Goal: Task Accomplishment & Management: Use online tool/utility

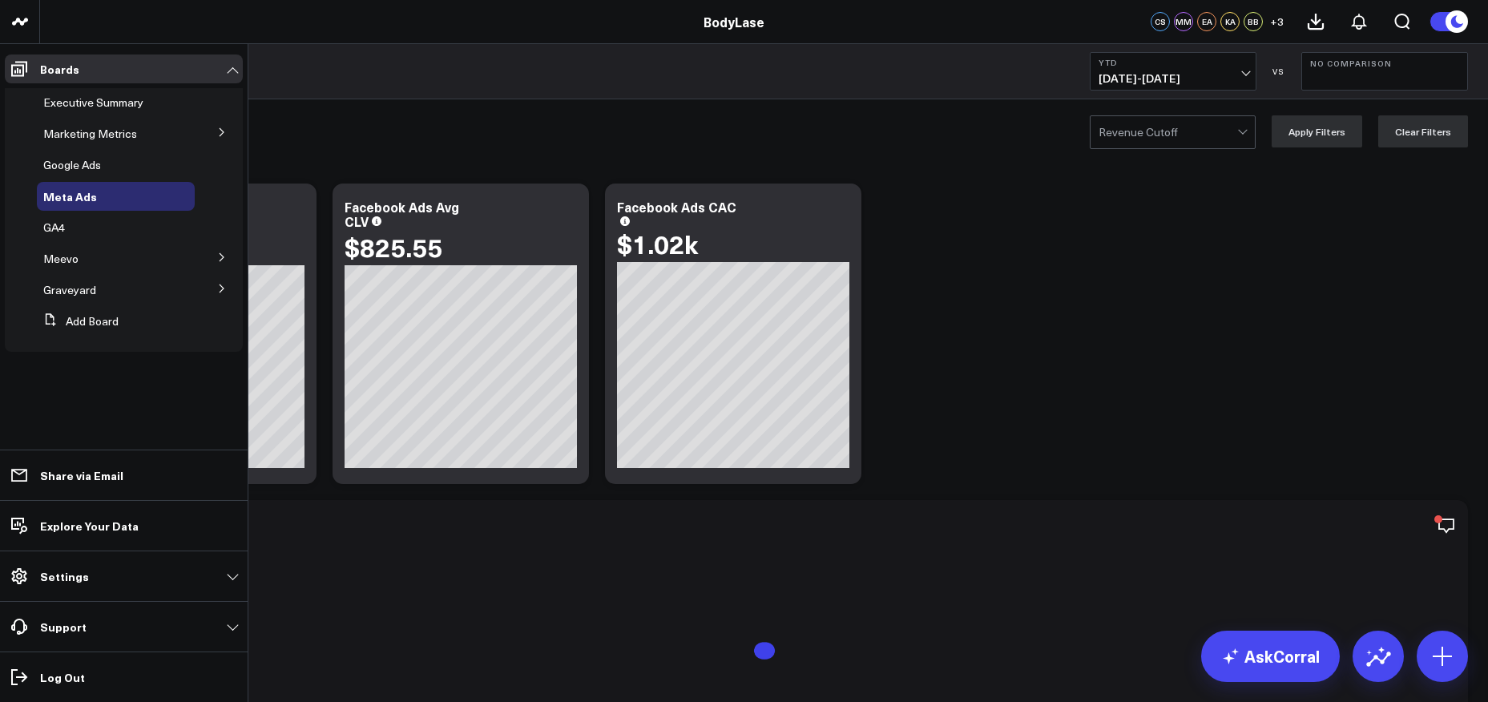
click at [213, 131] on button at bounding box center [222, 131] width 42 height 24
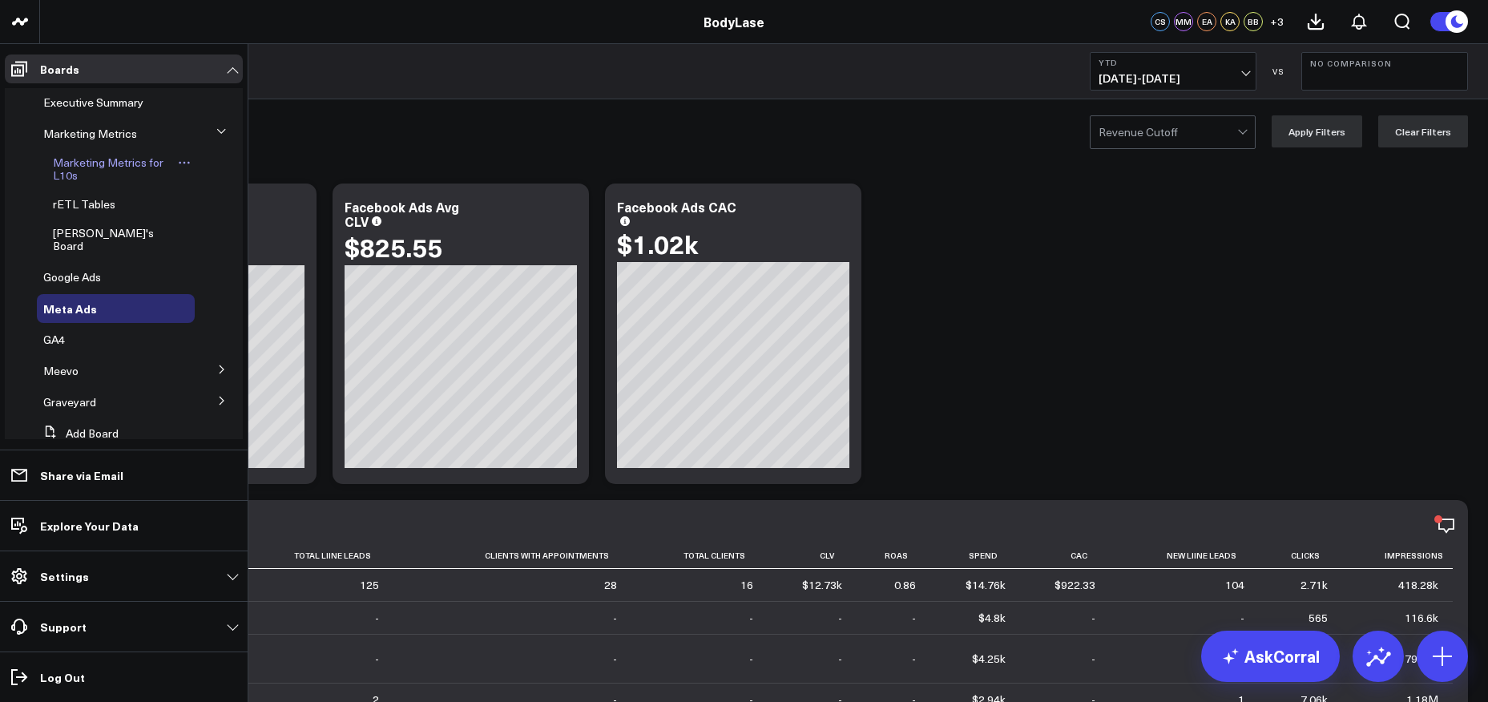
click at [95, 170] on link "Marketing Metrics for L10s" at bounding box center [113, 169] width 121 height 26
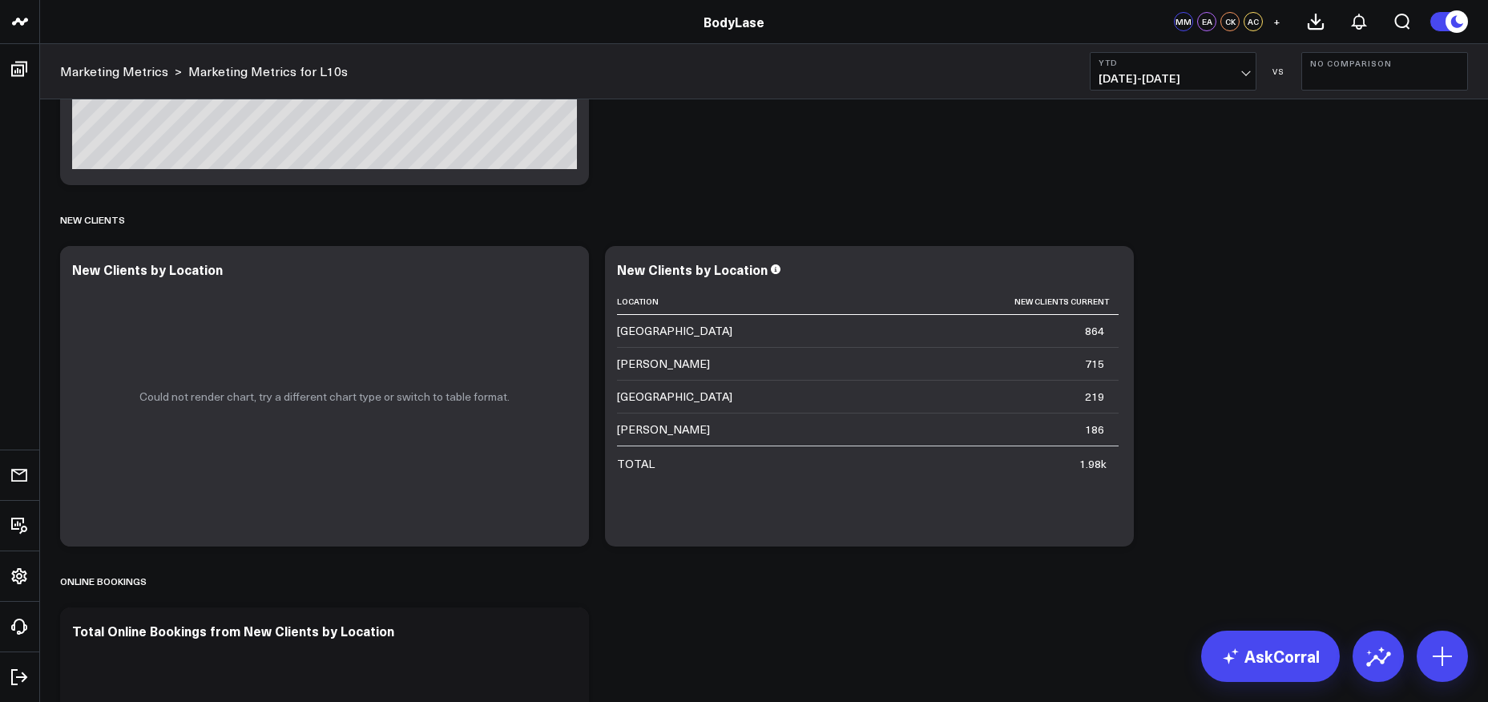
scroll to position [1541, 0]
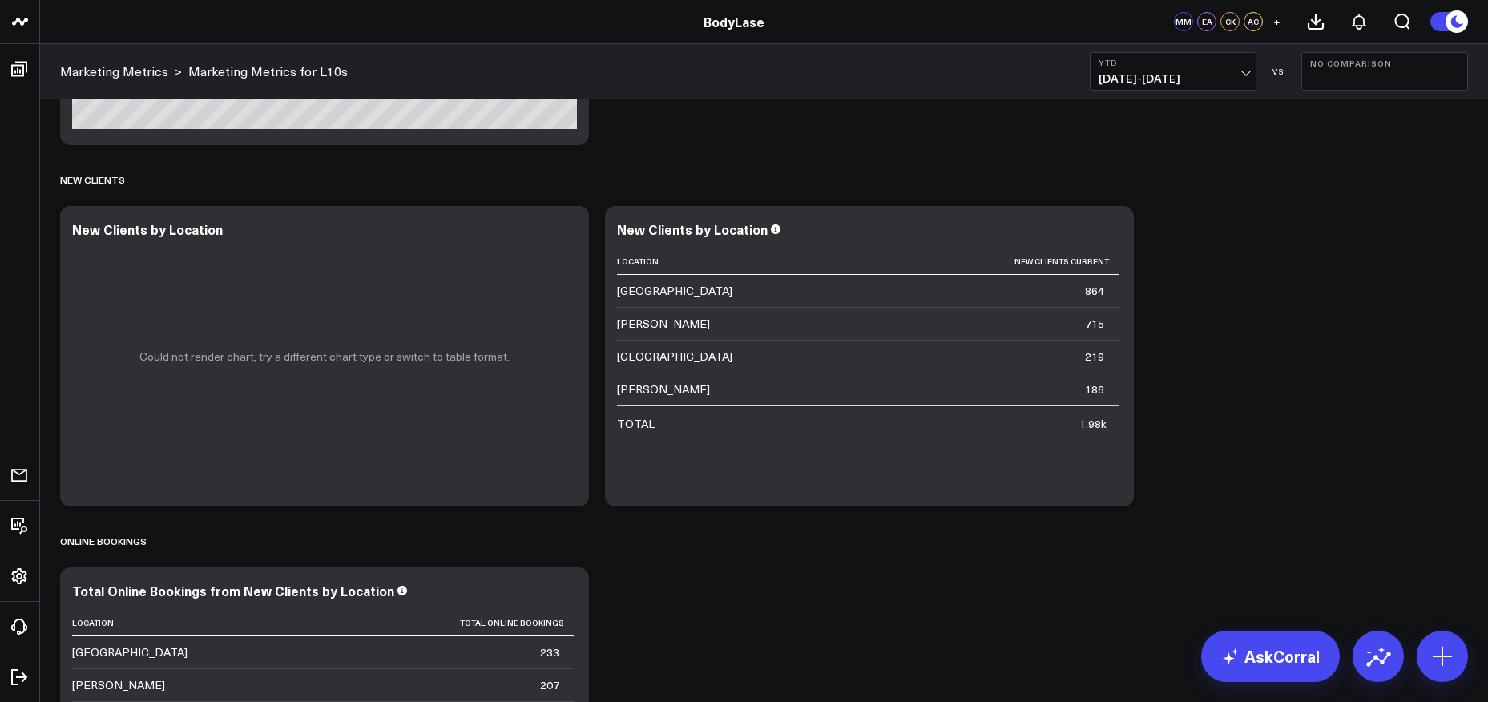
click at [1245, 72] on span "[DATE] - [DATE]" at bounding box center [1172, 78] width 149 height 13
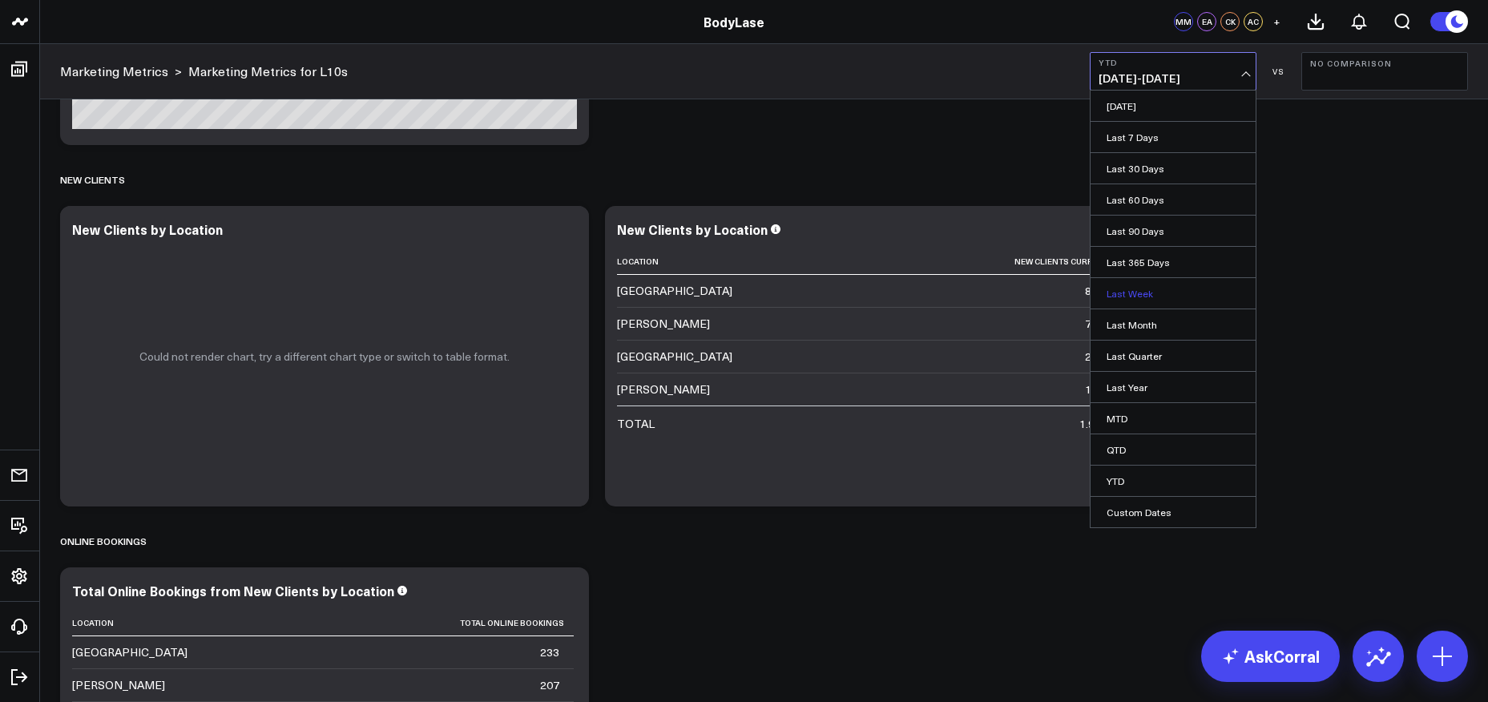
click at [1151, 295] on link "Last Week" at bounding box center [1172, 293] width 165 height 30
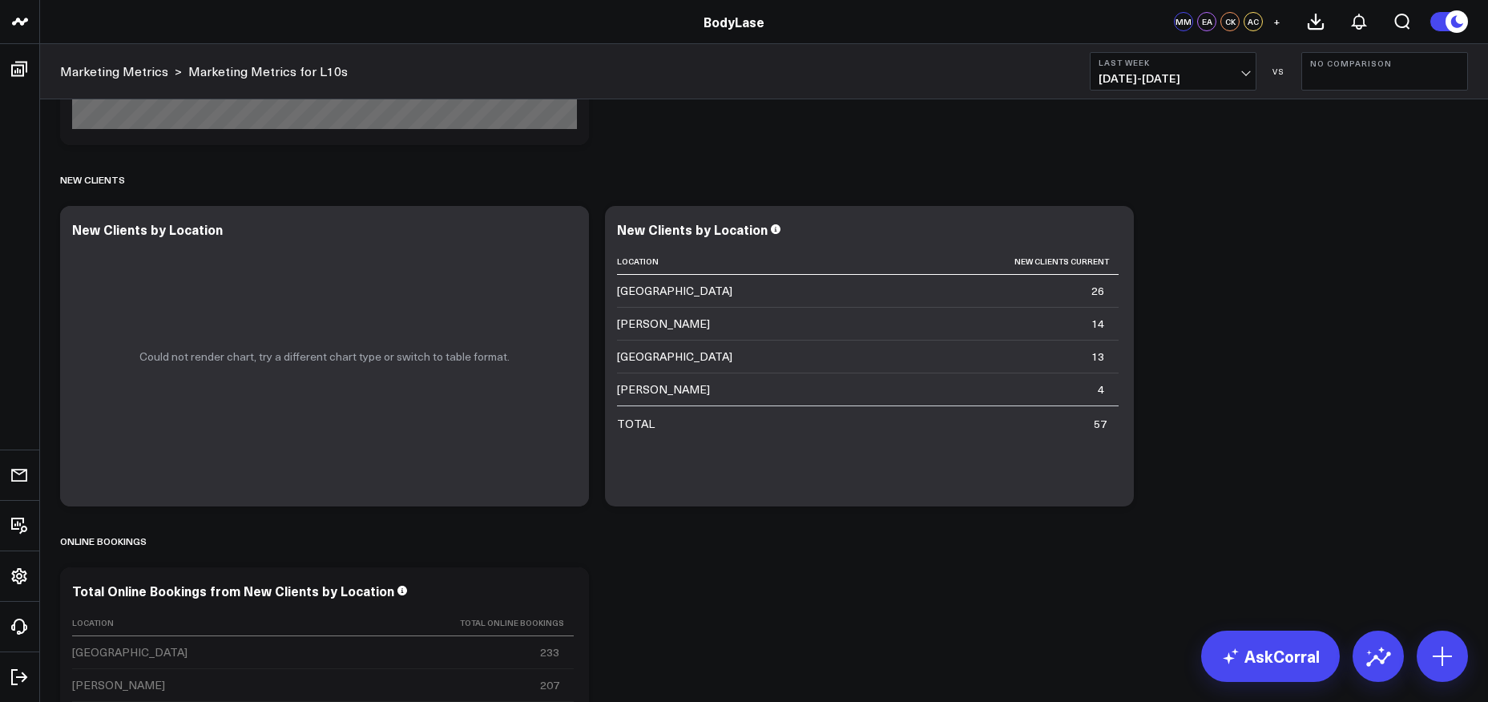
click at [1236, 72] on span "[DATE] - [DATE]" at bounding box center [1172, 78] width 149 height 13
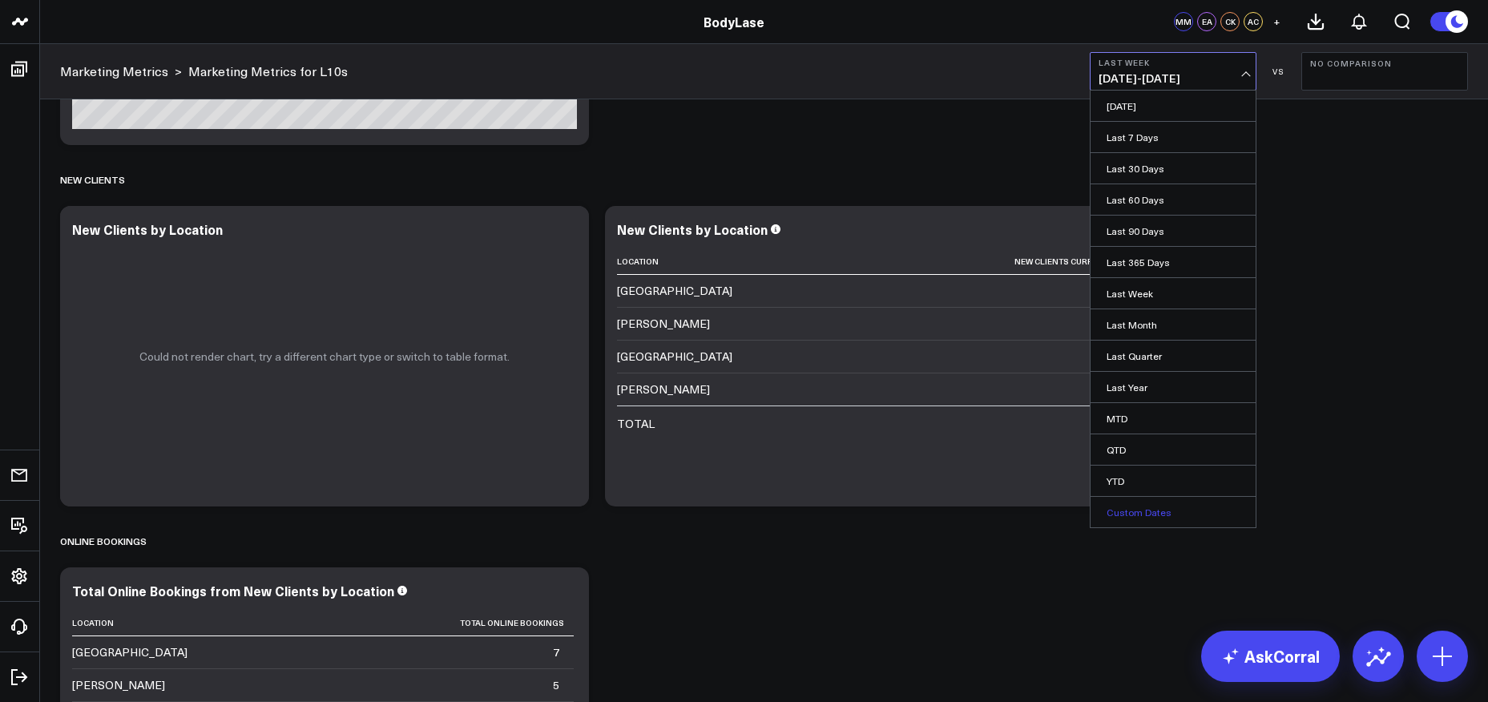
click at [1141, 514] on link "Custom Dates" at bounding box center [1172, 512] width 165 height 30
select select "8"
select select "2025"
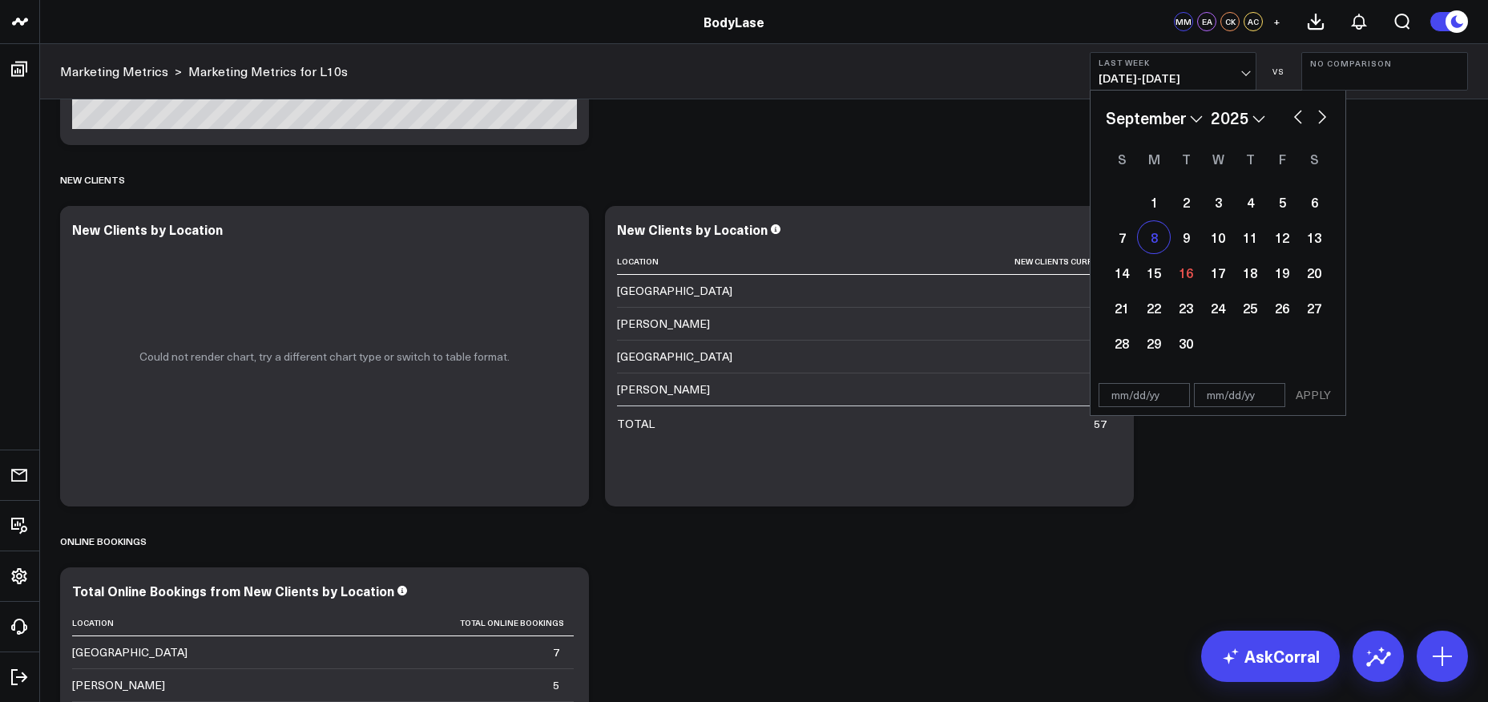
click at [1151, 243] on div "8" at bounding box center [1154, 237] width 32 height 32
type input "[DATE]"
select select "8"
select select "2025"
click at [1118, 274] on div "14" at bounding box center [1122, 272] width 32 height 32
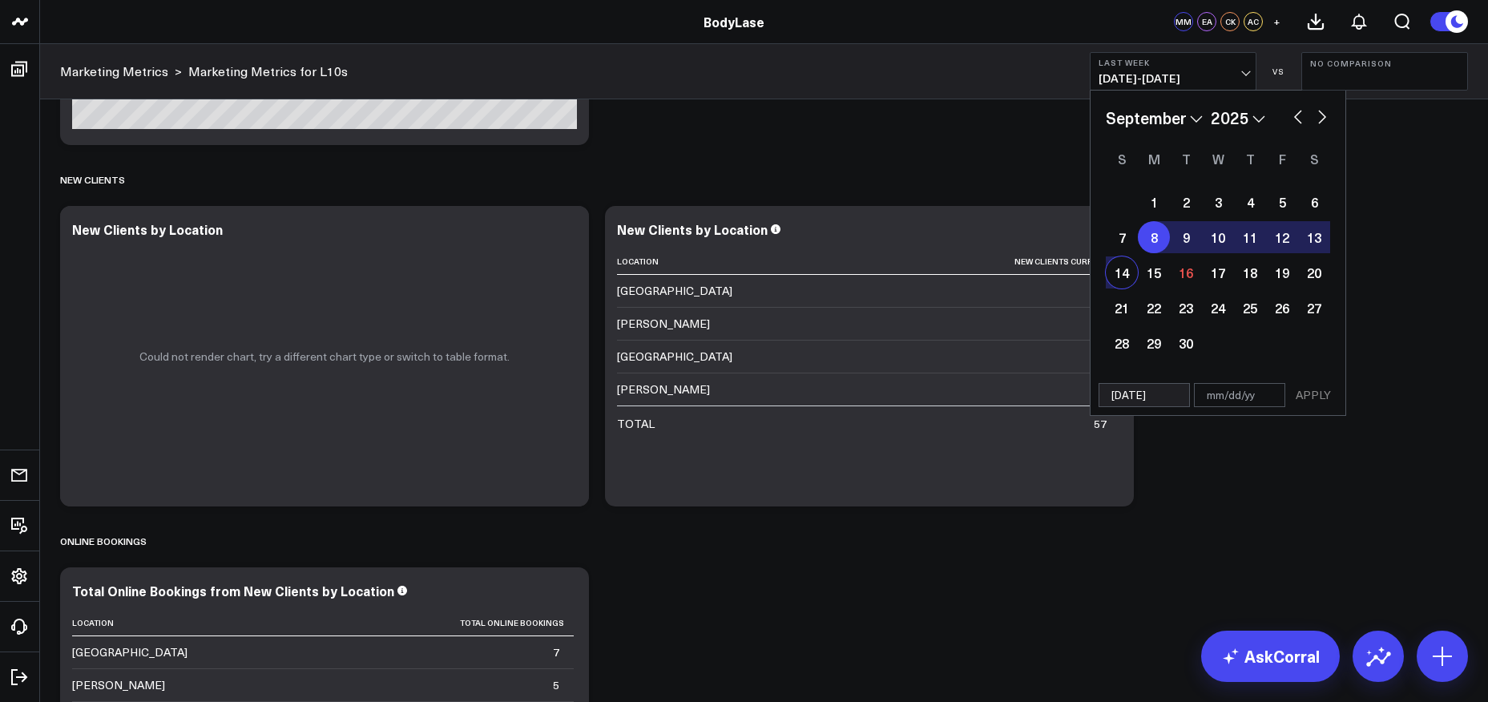
select select "8"
select select "2025"
type input "[DATE]"
click at [1314, 400] on button "APPLY" at bounding box center [1313, 395] width 48 height 24
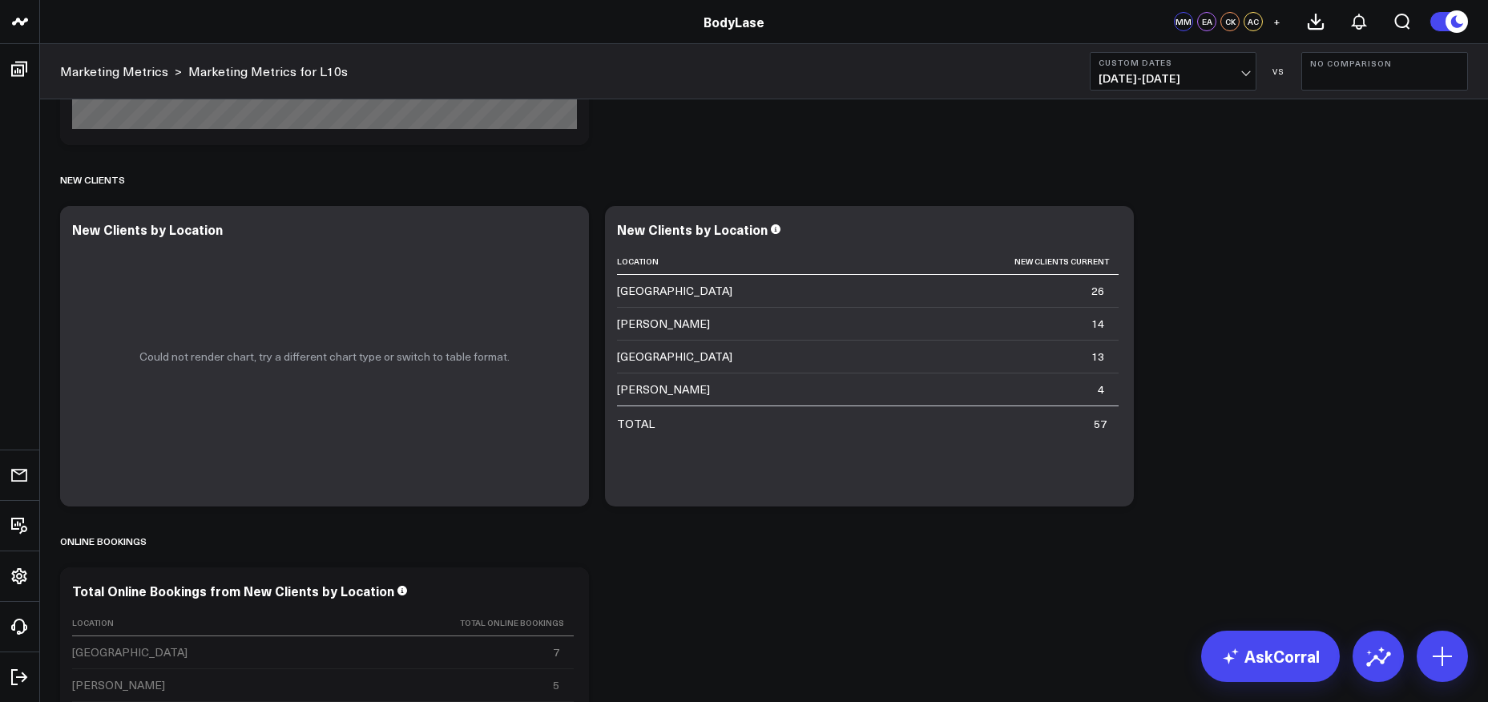
click at [1230, 75] on span "[DATE] - [DATE]" at bounding box center [1172, 78] width 149 height 13
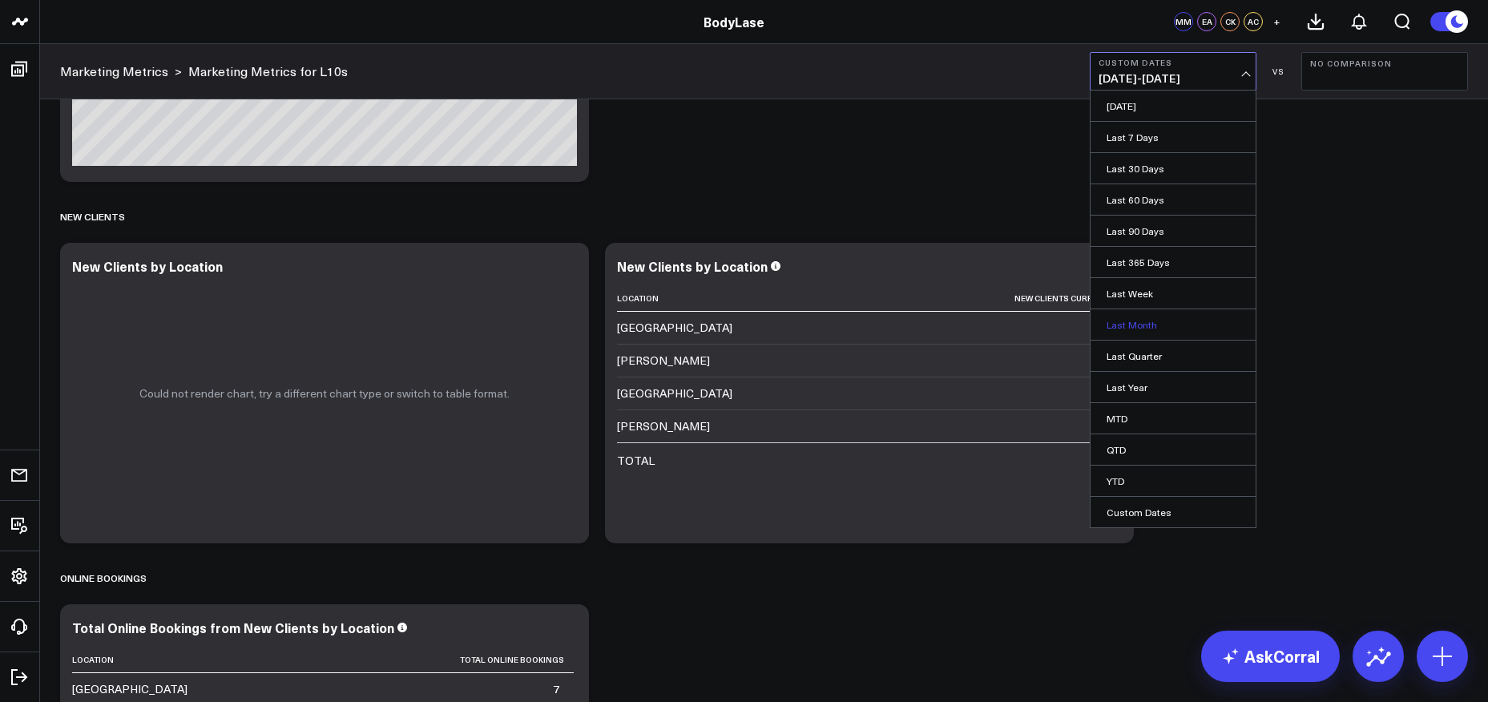
scroll to position [1465, 0]
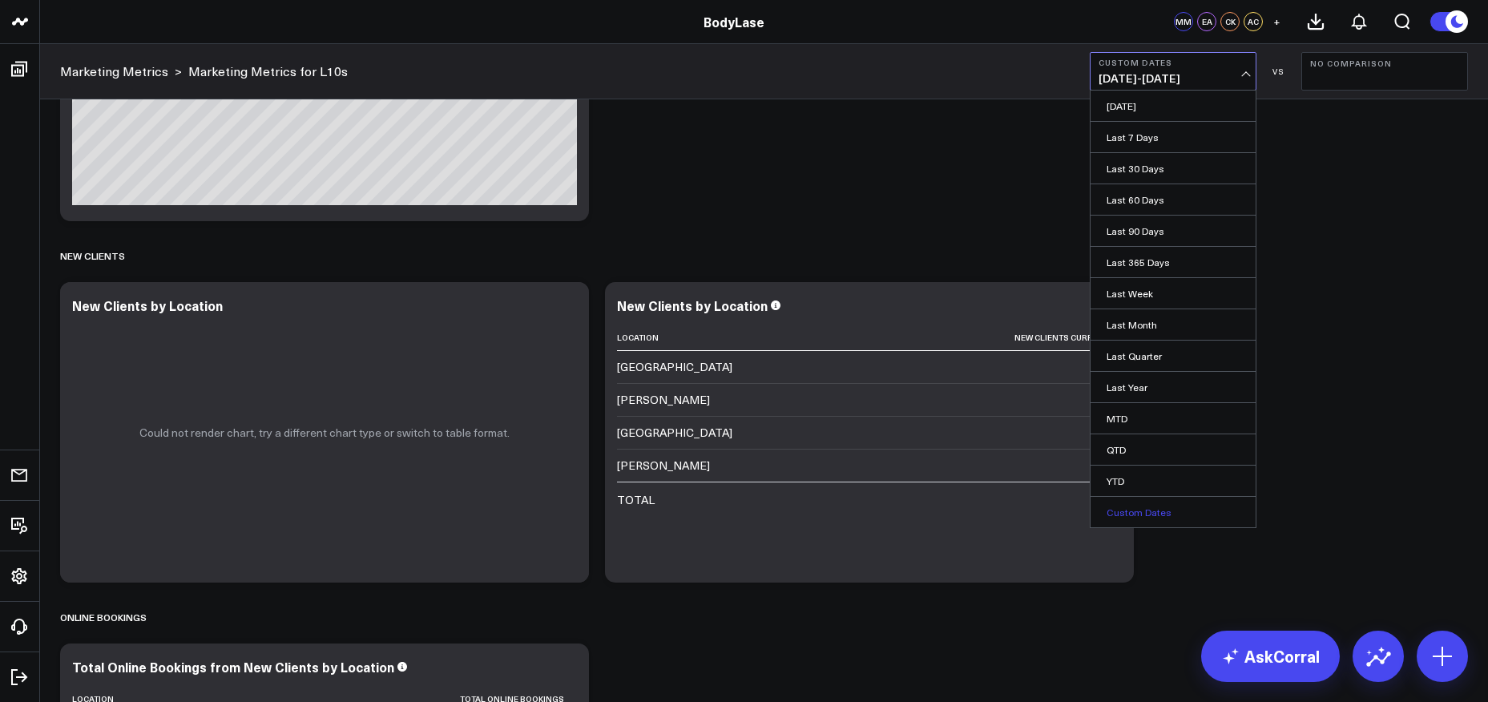
click at [1161, 503] on link "Custom Dates" at bounding box center [1172, 512] width 165 height 30
select select "8"
select select "2025"
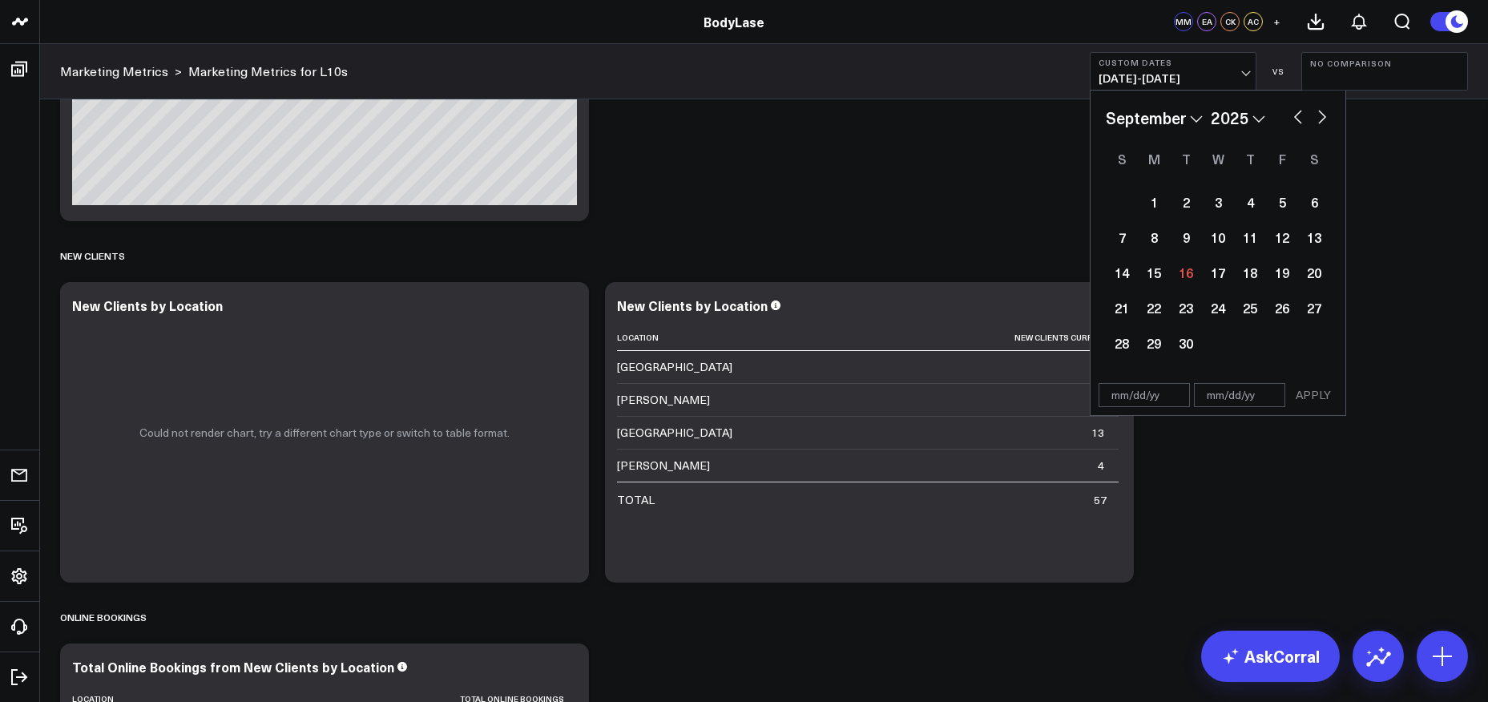
click at [1243, 128] on select "2026 2025 2024 2023 2022 2021 2020 2019 2018 2017 2016 2015 2014 2013 2012 2011…" at bounding box center [1238, 118] width 54 height 24
select select "8"
select select "2024"
click at [1154, 240] on div "9" at bounding box center [1154, 237] width 32 height 32
type input "[DATE]"
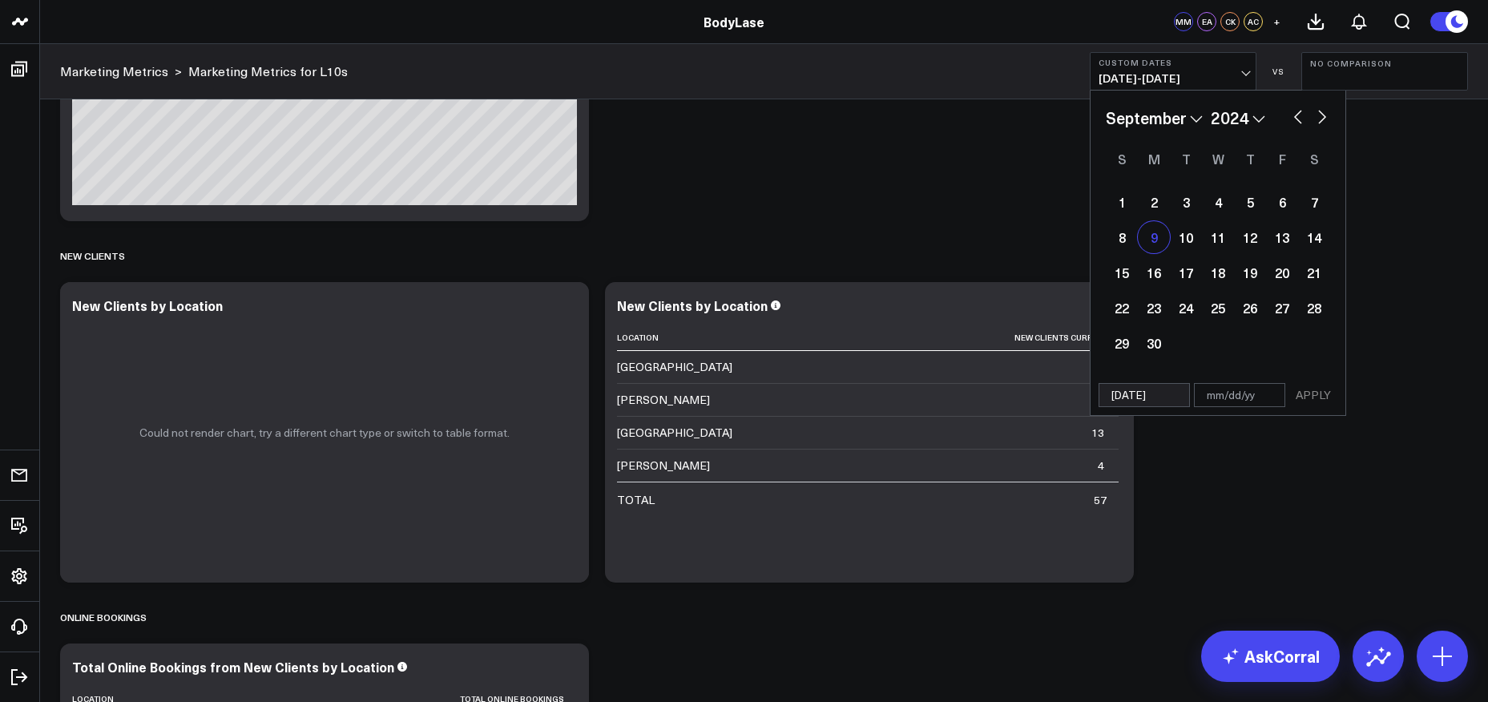
select select "8"
select select "2024"
click at [1115, 276] on div "15" at bounding box center [1122, 272] width 32 height 32
type input "[DATE]"
select select "8"
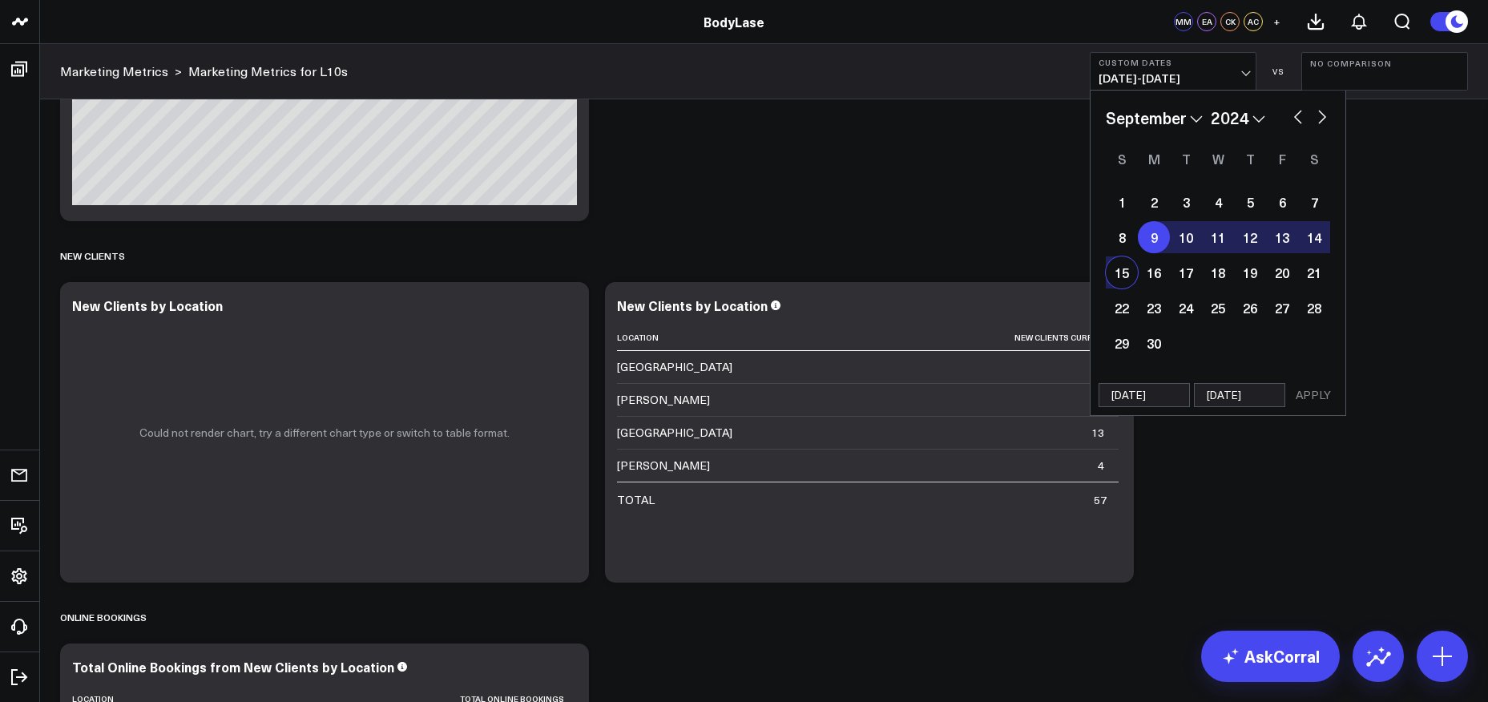
select select "2024"
click at [1323, 391] on button "APPLY" at bounding box center [1313, 395] width 48 height 24
